Goal: Book appointment/travel/reservation

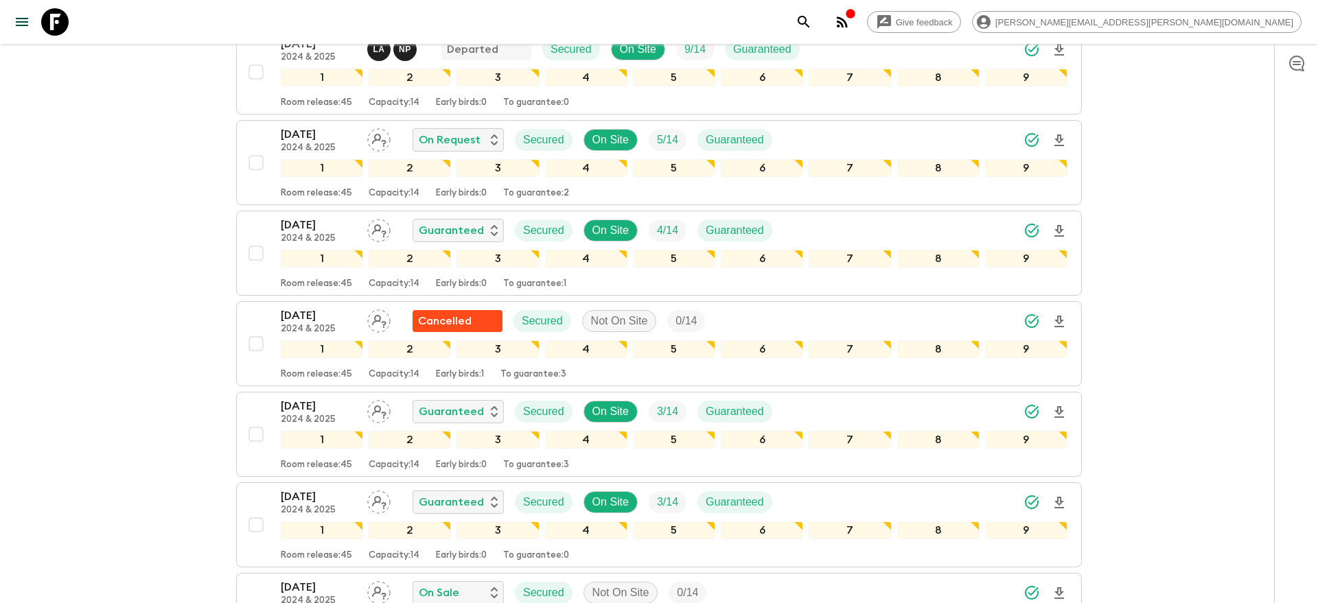
scroll to position [691, 0]
click at [812, 25] on icon "search adventures" at bounding box center [803, 22] width 16 height 16
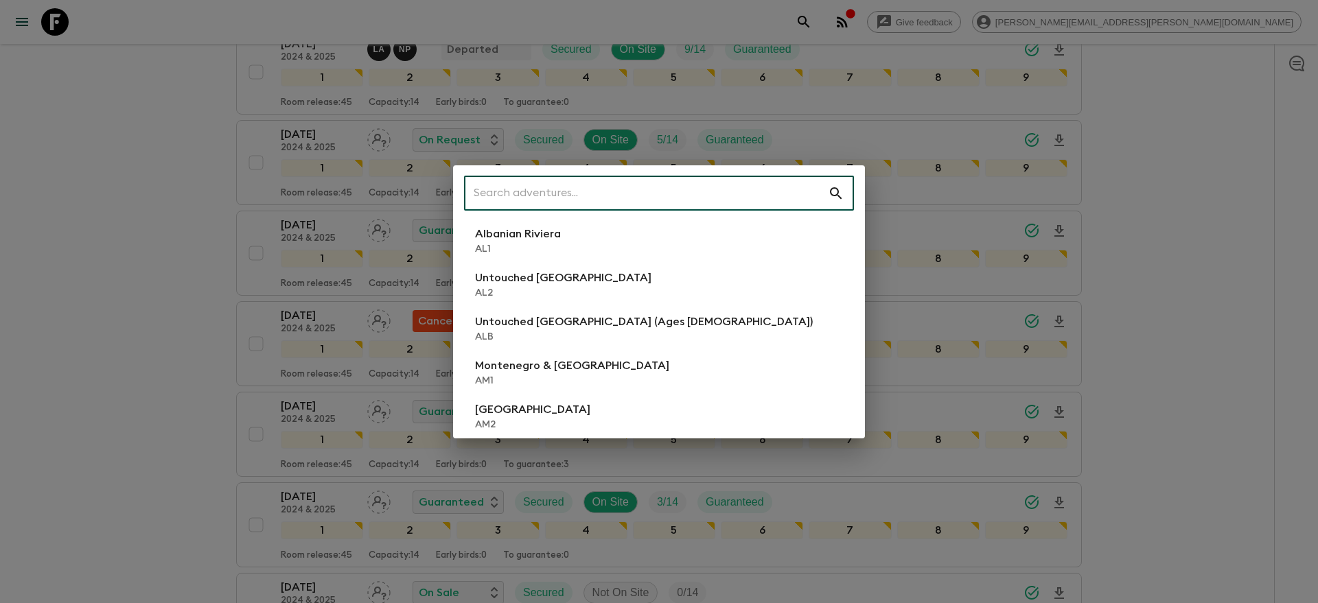
click at [539, 187] on input "text" at bounding box center [646, 193] width 364 height 38
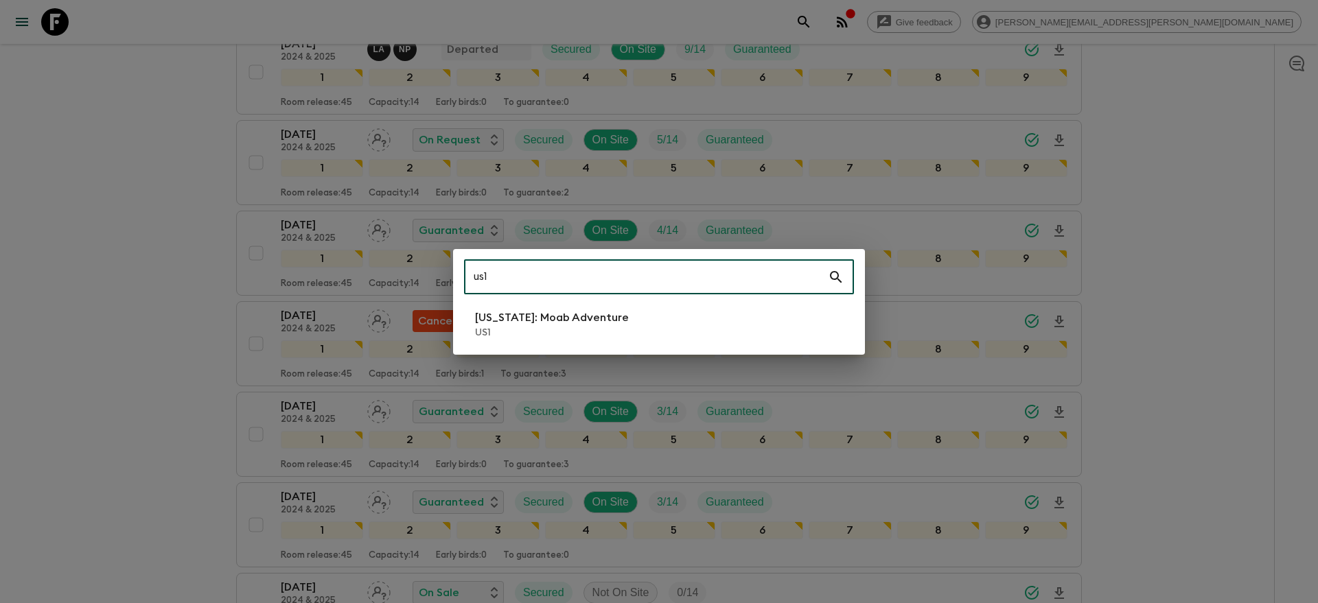
type input "us1"
click at [561, 336] on p "US1" at bounding box center [552, 333] width 154 height 14
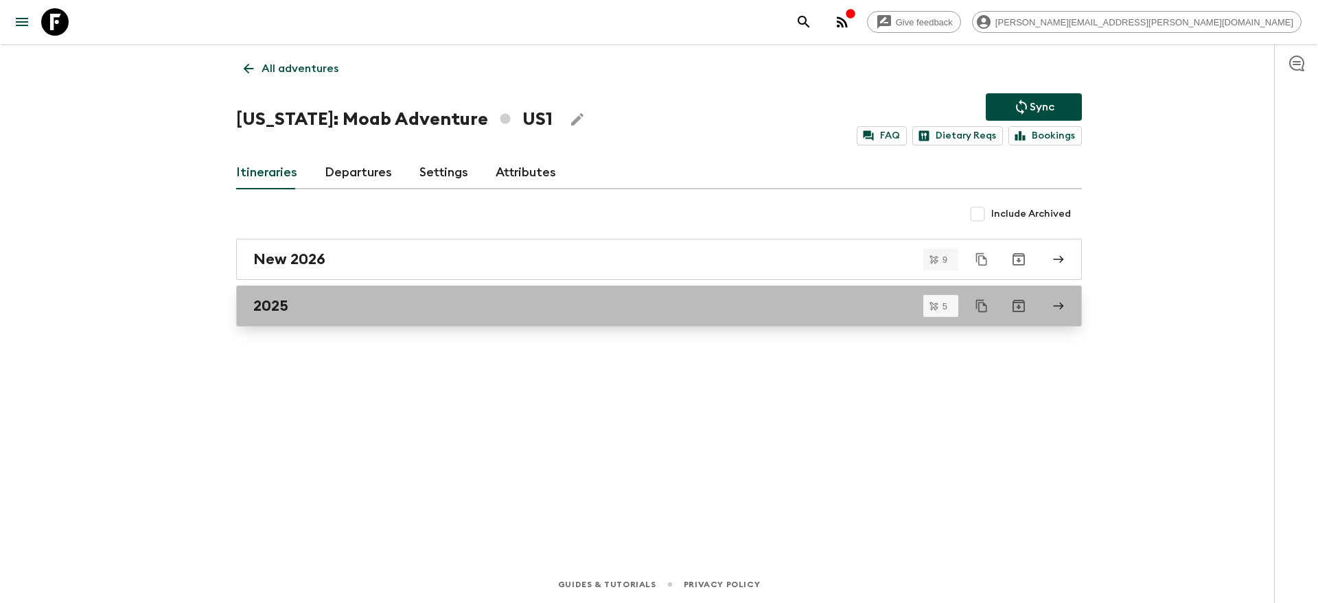
click at [368, 301] on div "2025" at bounding box center [645, 306] width 785 height 18
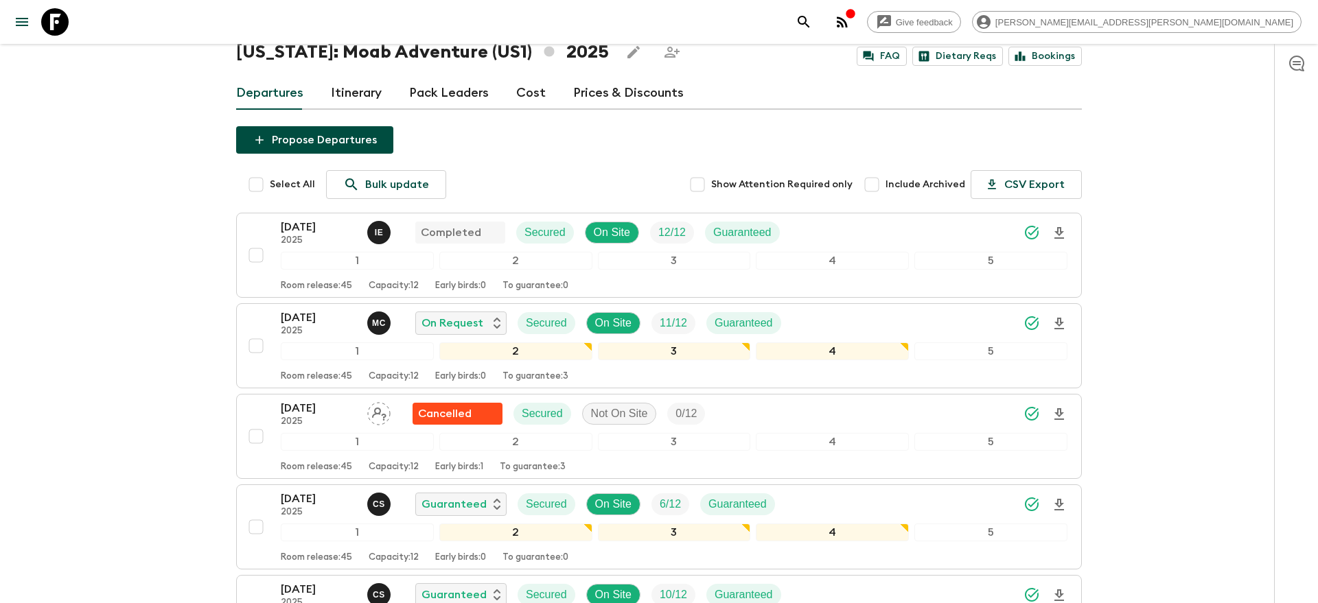
scroll to position [54, 0]
click at [979, 322] on div "[DATE] 2025 M C On Request Secured On Site 11 / 12 Guaranteed" at bounding box center [674, 323] width 786 height 27
